Goal: Task Accomplishment & Management: Manage account settings

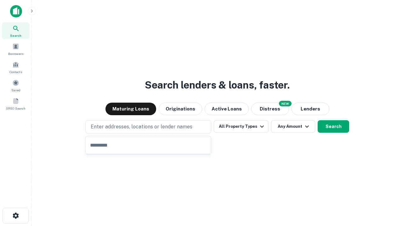
type input "**********"
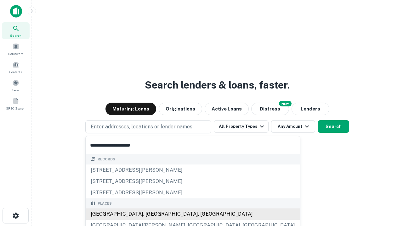
click at [150, 214] on div "[GEOGRAPHIC_DATA], [GEOGRAPHIC_DATA], [GEOGRAPHIC_DATA]" at bounding box center [193, 214] width 214 height 11
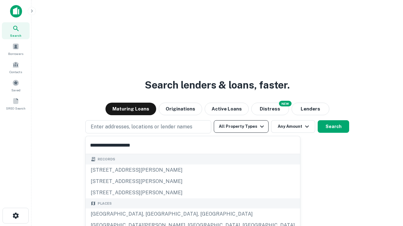
click at [241, 127] on button "All Property Types" at bounding box center [241, 126] width 55 height 13
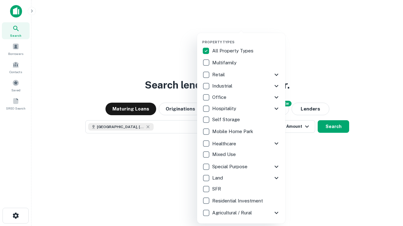
click at [246, 38] on button "button" at bounding box center [246, 38] width 88 height 0
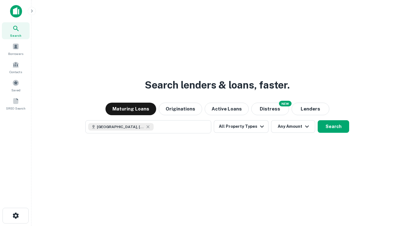
scroll to position [10, 0]
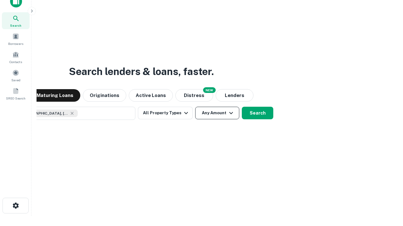
click at [195, 107] on button "Any Amount" at bounding box center [217, 113] width 44 height 13
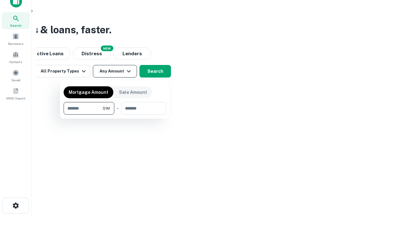
type input "*******"
click at [115, 115] on button "button" at bounding box center [115, 115] width 103 height 0
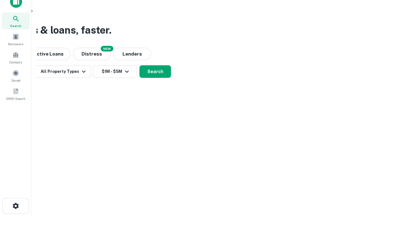
scroll to position [3, 116]
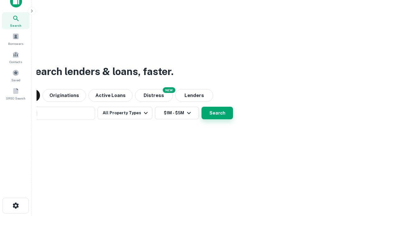
click at [201, 107] on button "Search" at bounding box center [216, 113] width 31 height 13
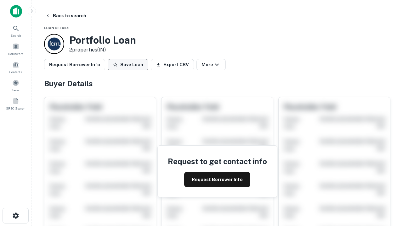
click at [128, 65] on button "Save Loan" at bounding box center [128, 64] width 41 height 11
click at [129, 65] on button "Loan Saved" at bounding box center [129, 64] width 43 height 11
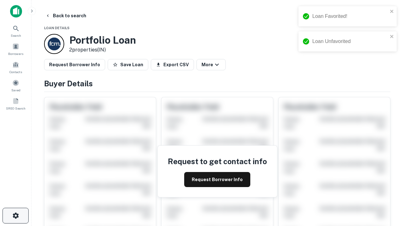
click at [15, 216] on icon "button" at bounding box center [16, 216] width 8 height 8
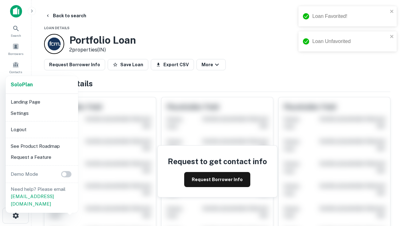
click at [42, 130] on li "Logout" at bounding box center [41, 129] width 67 height 11
